Goal: Information Seeking & Learning: Learn about a topic

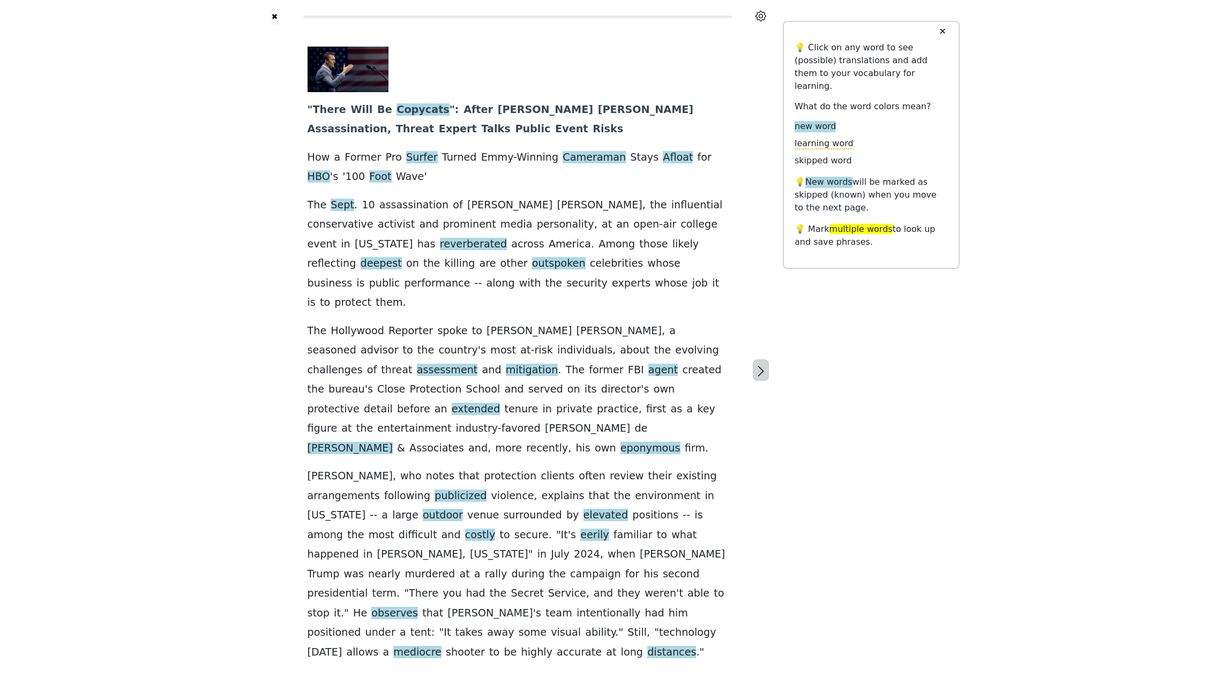
click at [758, 365] on icon "button" at bounding box center [760, 371] width 13 height 13
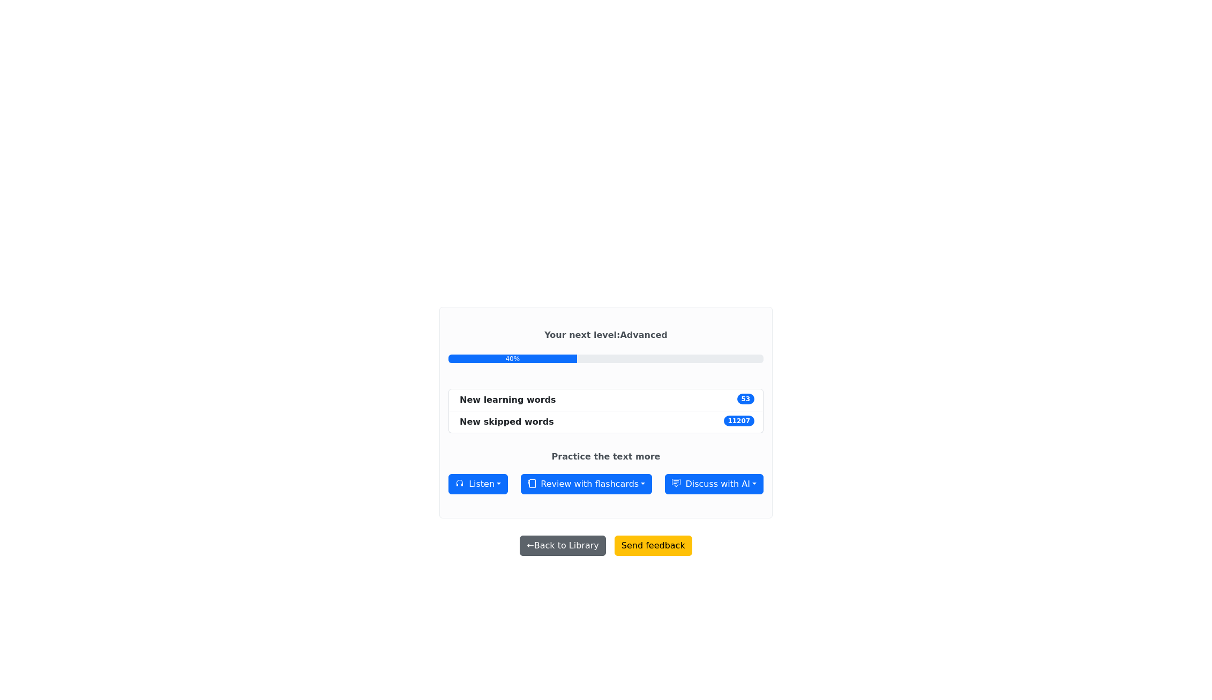
click at [595, 551] on button "← Back to Library" at bounding box center [563, 546] width 86 height 20
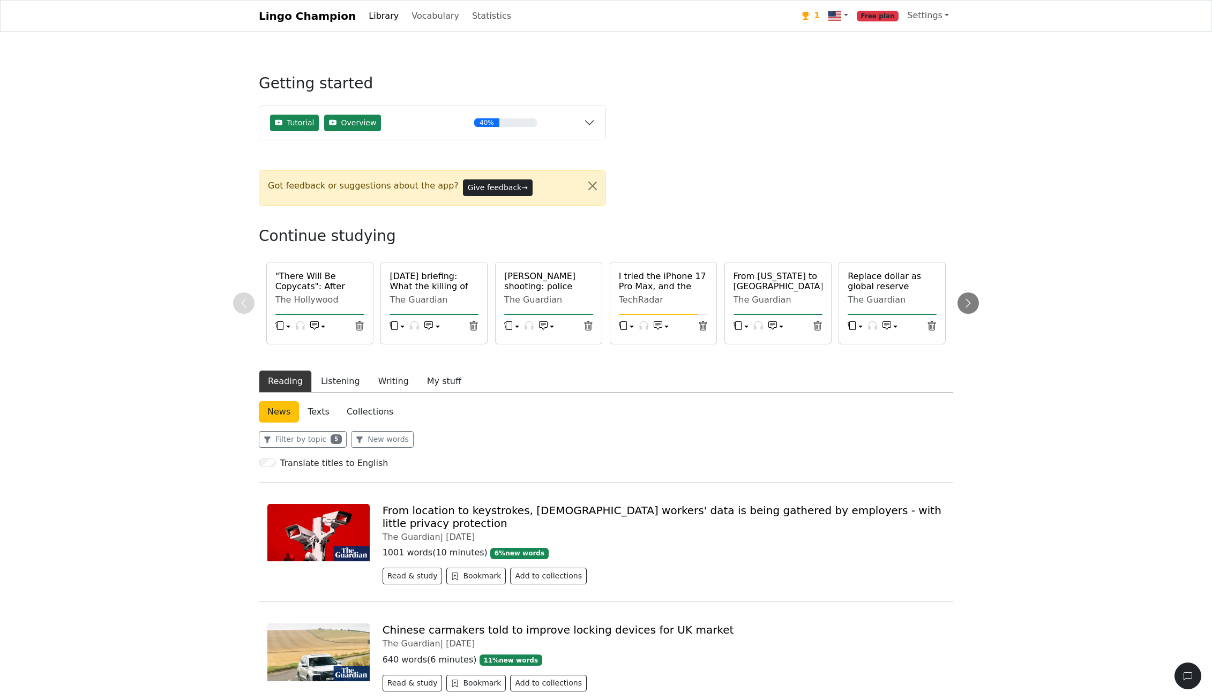
click at [498, 623] on link "Chinese carmakers told to improve locking devices for UK market" at bounding box center [557, 629] width 351 height 13
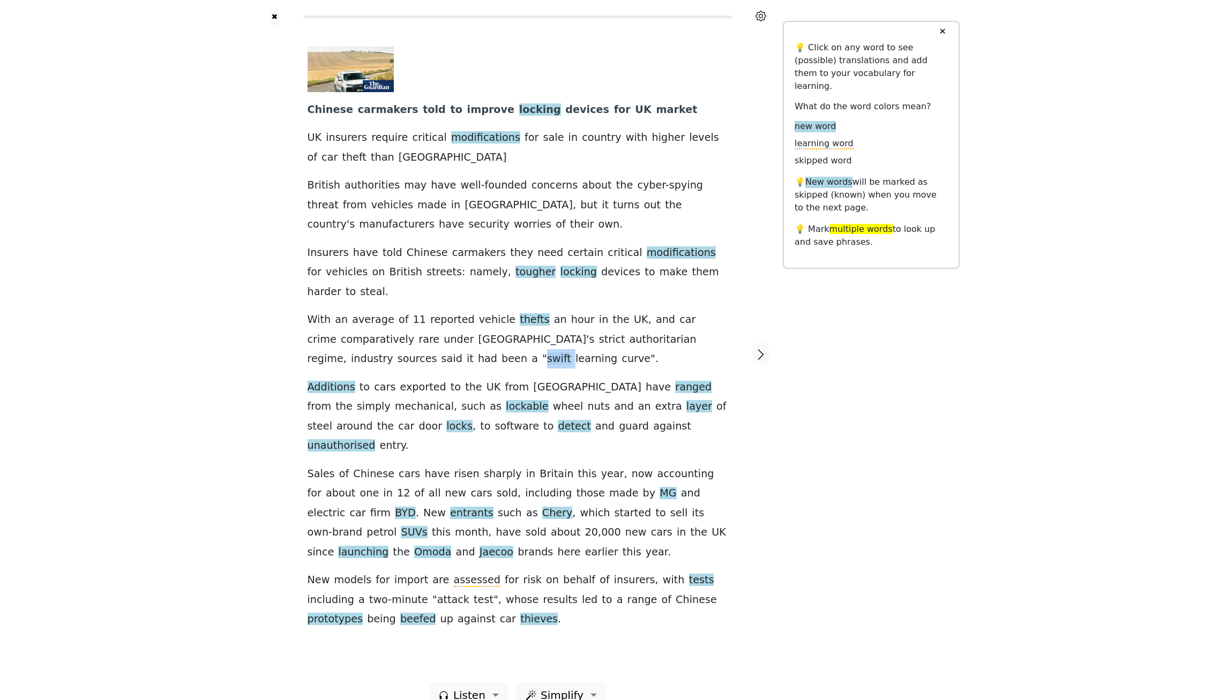
drag, startPoint x: 370, startPoint y: 345, endPoint x: 347, endPoint y: 349, distance: 23.8
click at [347, 349] on div "Chinese carmakers told to improve locking devices for UK market UK insurers req…" at bounding box center [517, 338] width 420 height 583
click at [360, 357] on div "Chinese carmakers told to improve locking devices for UK market UK insurers req…" at bounding box center [517, 338] width 420 height 583
click at [547, 352] on span "swift" at bounding box center [559, 358] width 24 height 13
click at [368, 350] on div "Chinese carmakers told to improve locking devices for UK market UK insurers req…" at bounding box center [517, 338] width 420 height 583
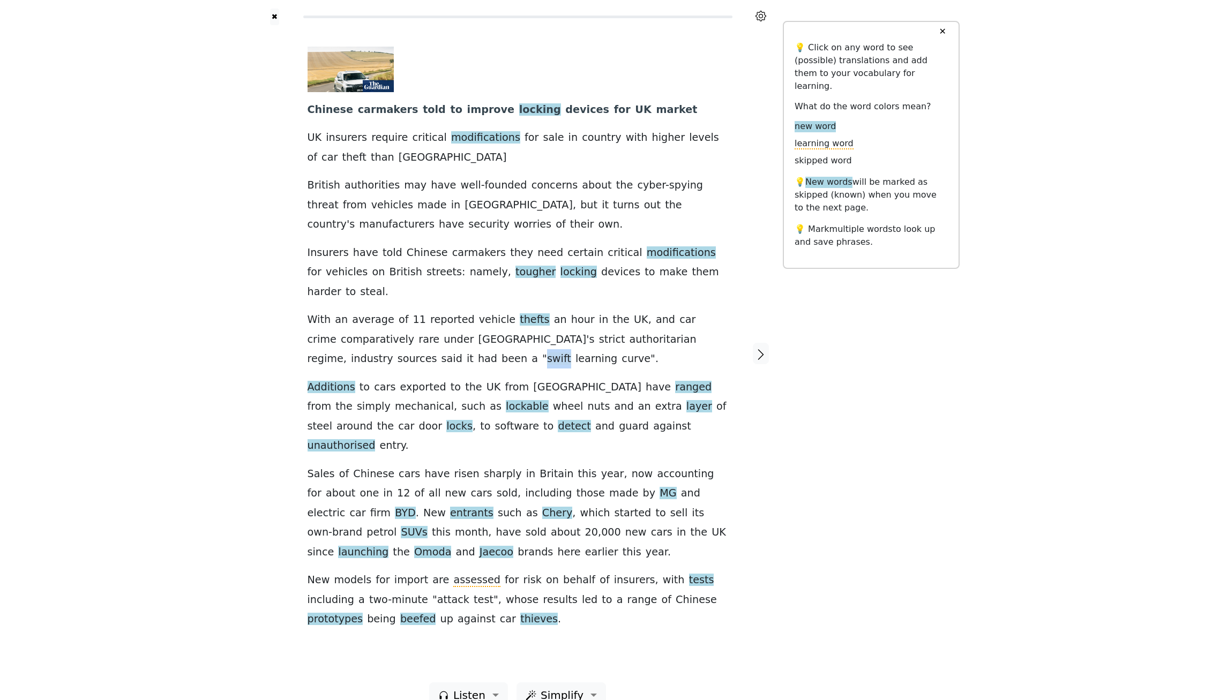
drag, startPoint x: 368, startPoint y: 348, endPoint x: 350, endPoint y: 346, distance: 18.3
click at [349, 346] on div "Chinese carmakers told to improve locking devices for UK market UK insurers req…" at bounding box center [517, 338] width 420 height 583
click at [366, 349] on div "Chinese carmakers told to improve locking devices for UK market UK insurers req…" at bounding box center [517, 338] width 420 height 583
drag, startPoint x: 370, startPoint y: 342, endPoint x: 350, endPoint y: 343, distance: 19.8
click at [349, 343] on div "Chinese carmakers told to improve locking devices for UK market UK insurers req…" at bounding box center [517, 338] width 420 height 583
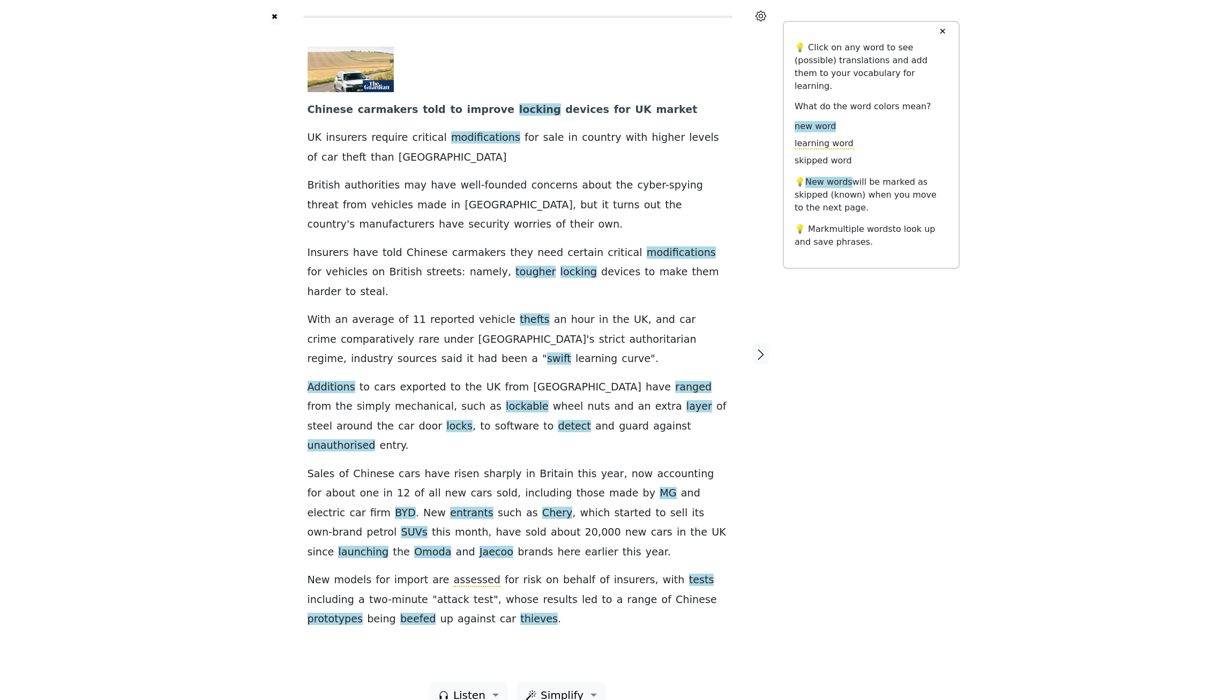
click at [472, 347] on div "Chinese carmakers told to improve locking devices for UK market UK insurers req…" at bounding box center [517, 338] width 420 height 583
drag, startPoint x: 592, startPoint y: 322, endPoint x: 596, endPoint y: 332, distance: 9.7
click at [596, 332] on div "Chinese carmakers told to improve locking devices for UK market UK insurers req…" at bounding box center [517, 338] width 420 height 583
click at [761, 381] on div at bounding box center [761, 353] width 44 height 657
click at [763, 348] on icon "button" at bounding box center [760, 354] width 13 height 13
